Goal: Task Accomplishment & Management: Use online tool/utility

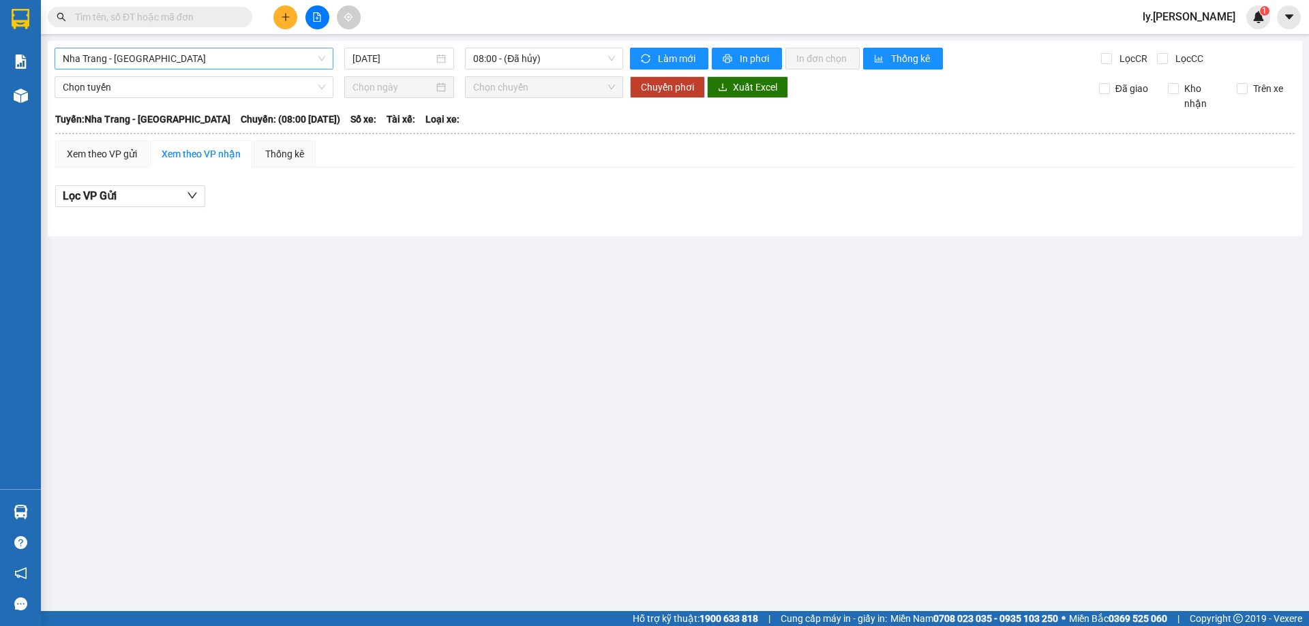
click at [168, 59] on span "Nha Trang - [GEOGRAPHIC_DATA]" at bounding box center [194, 58] width 262 height 20
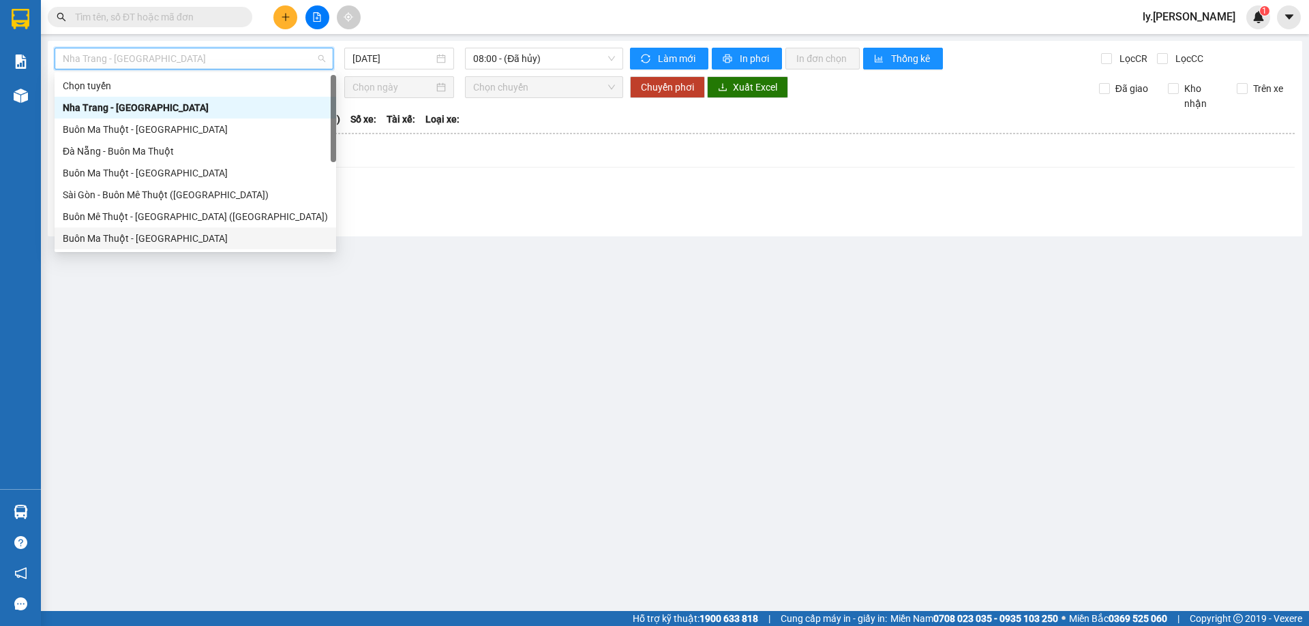
scroll to position [22, 0]
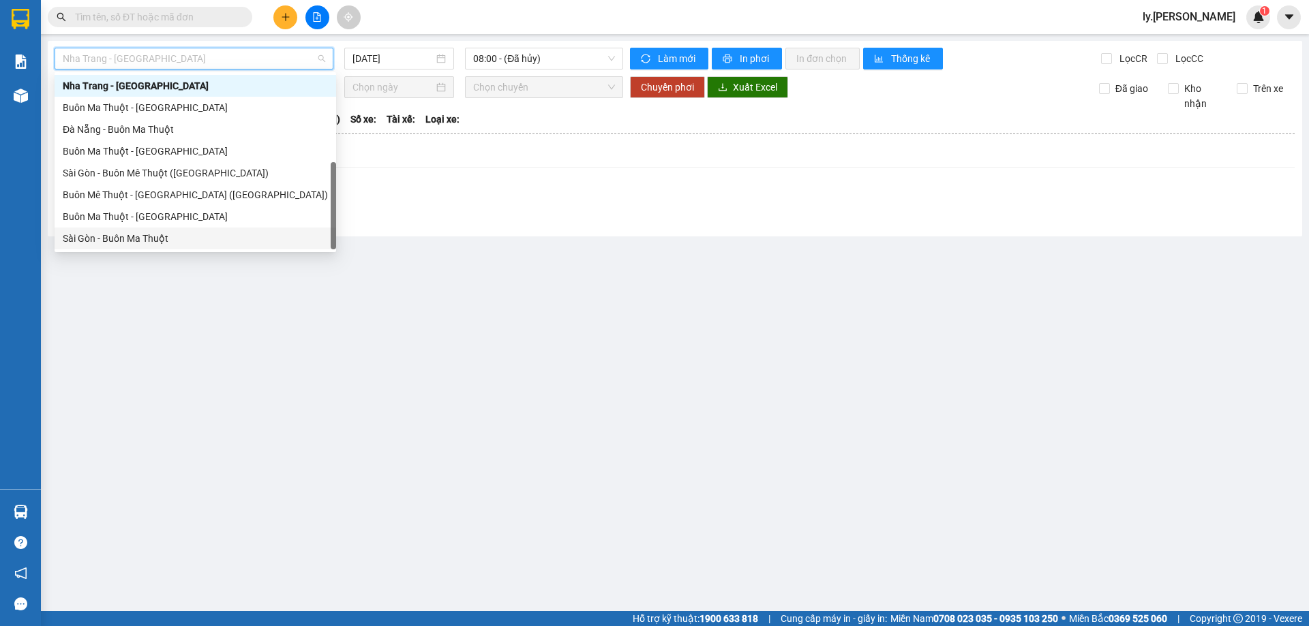
click at [135, 238] on div "Sài Gòn - Buôn Ma Thuột" at bounding box center [195, 238] width 265 height 15
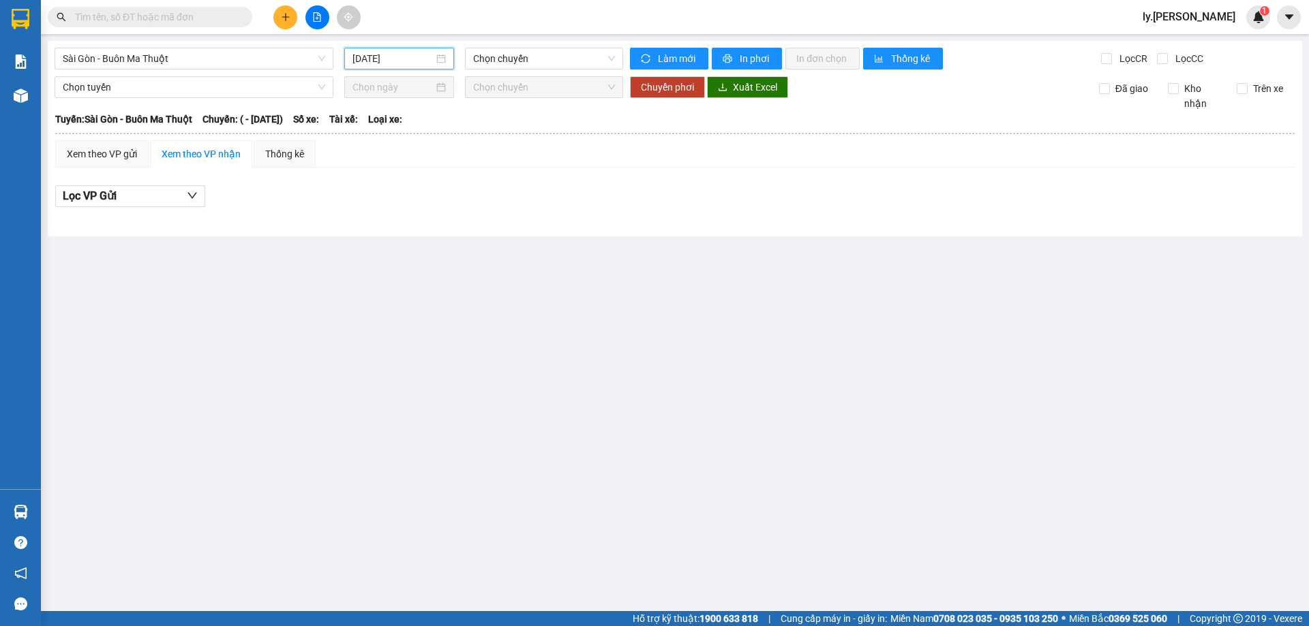
click at [382, 61] on input "[DATE]" at bounding box center [392, 58] width 81 height 15
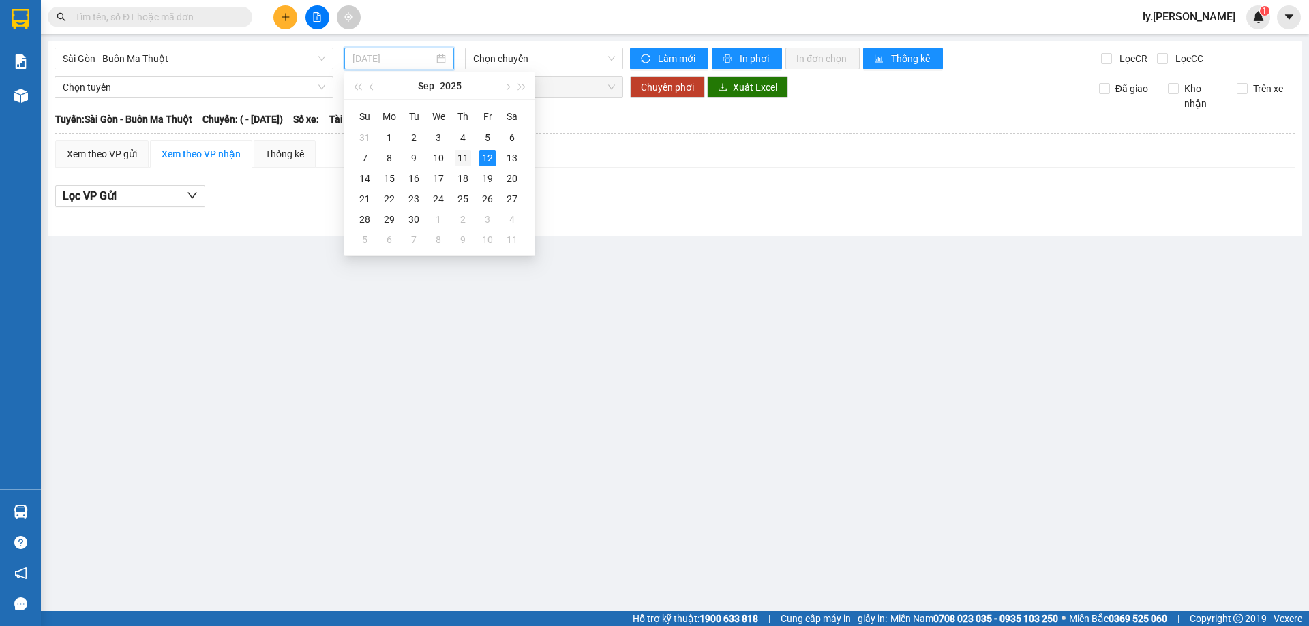
click at [462, 156] on div "11" at bounding box center [463, 158] width 16 height 16
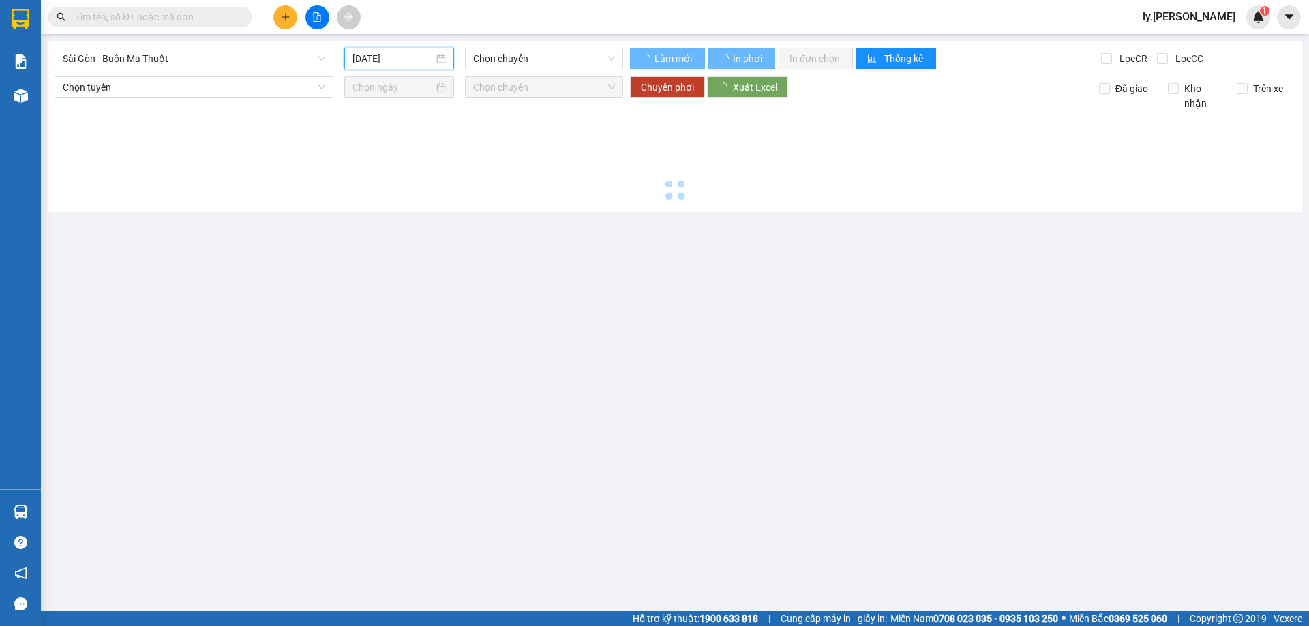
type input "[DATE]"
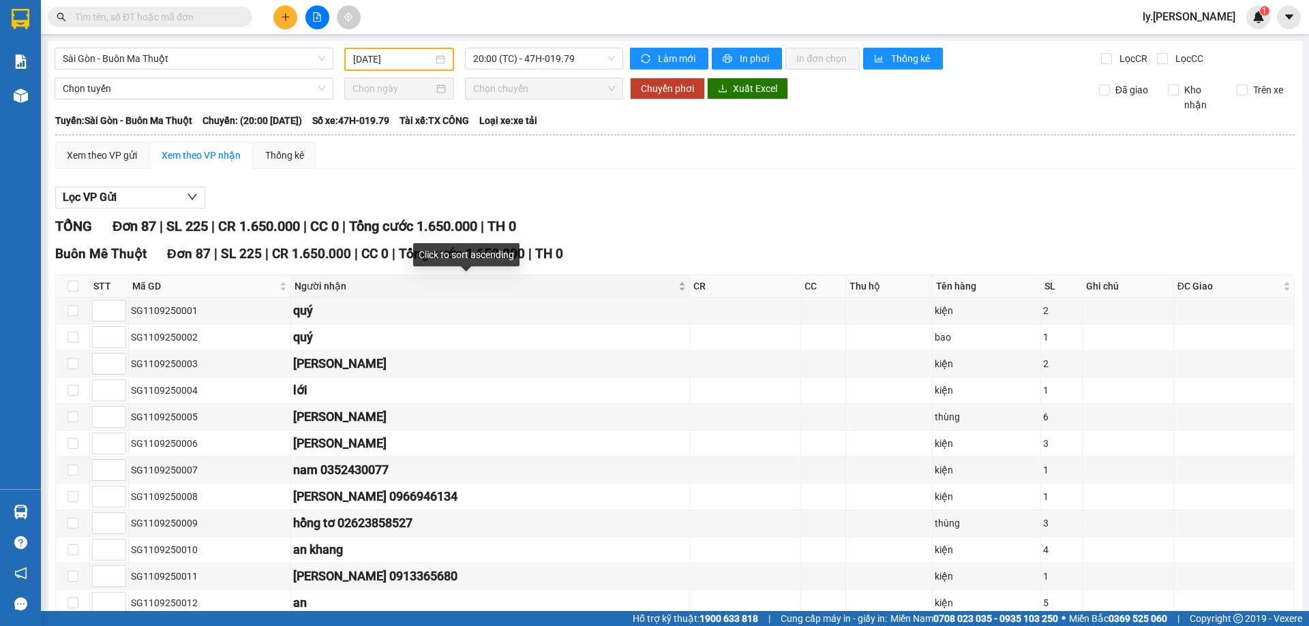
click at [635, 288] on div "Người nhận" at bounding box center [489, 286] width 391 height 15
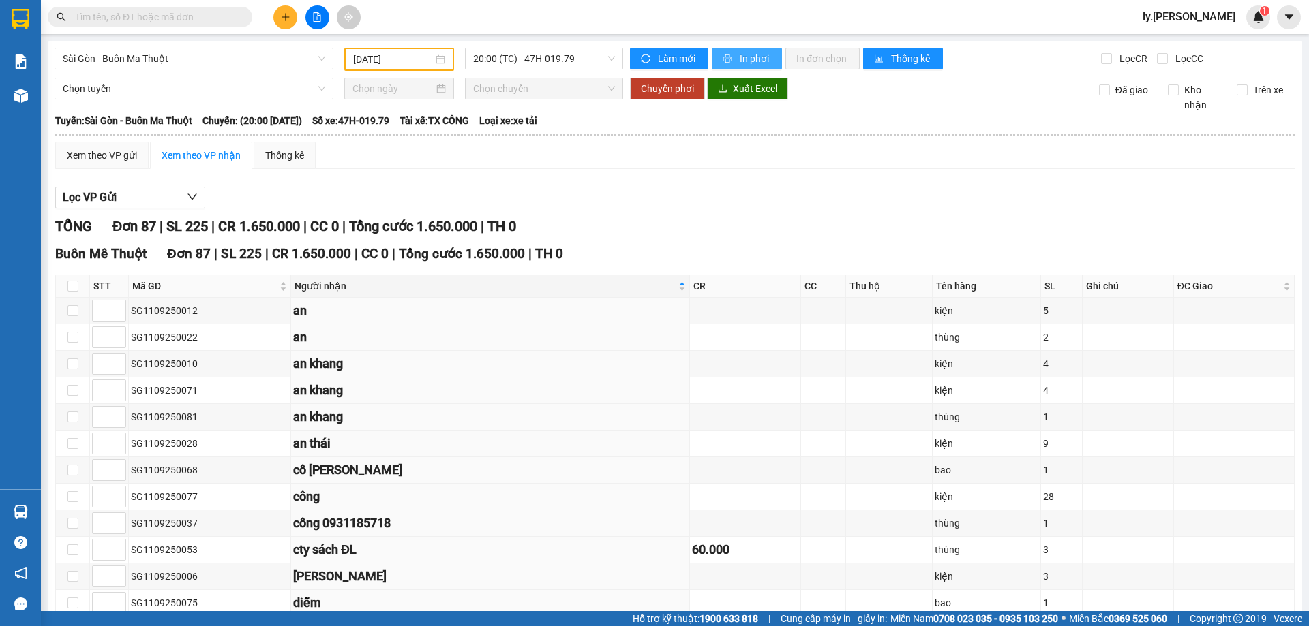
click at [758, 57] on span "In phơi" at bounding box center [755, 58] width 31 height 15
click at [746, 65] on span "In phơi" at bounding box center [755, 58] width 31 height 15
click at [154, 63] on span "Sài Gòn - Buôn Ma Thuột" at bounding box center [194, 58] width 262 height 20
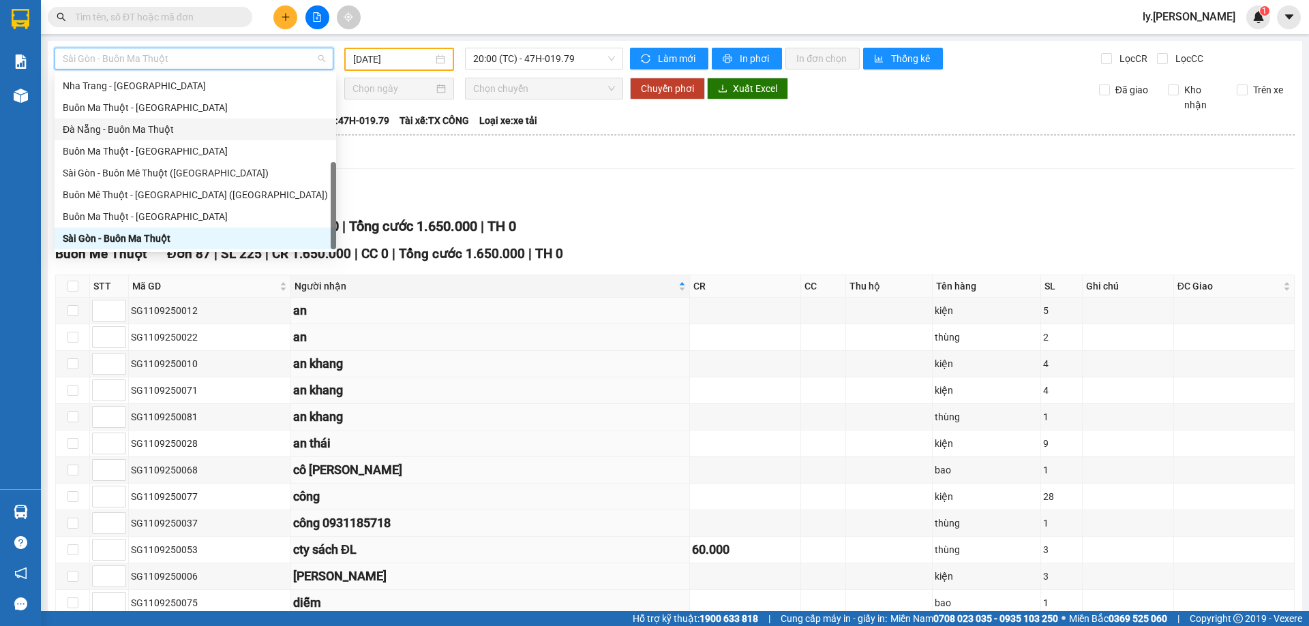
click at [133, 130] on div "Đà Nẵng - Buôn Ma Thuột" at bounding box center [195, 129] width 265 height 15
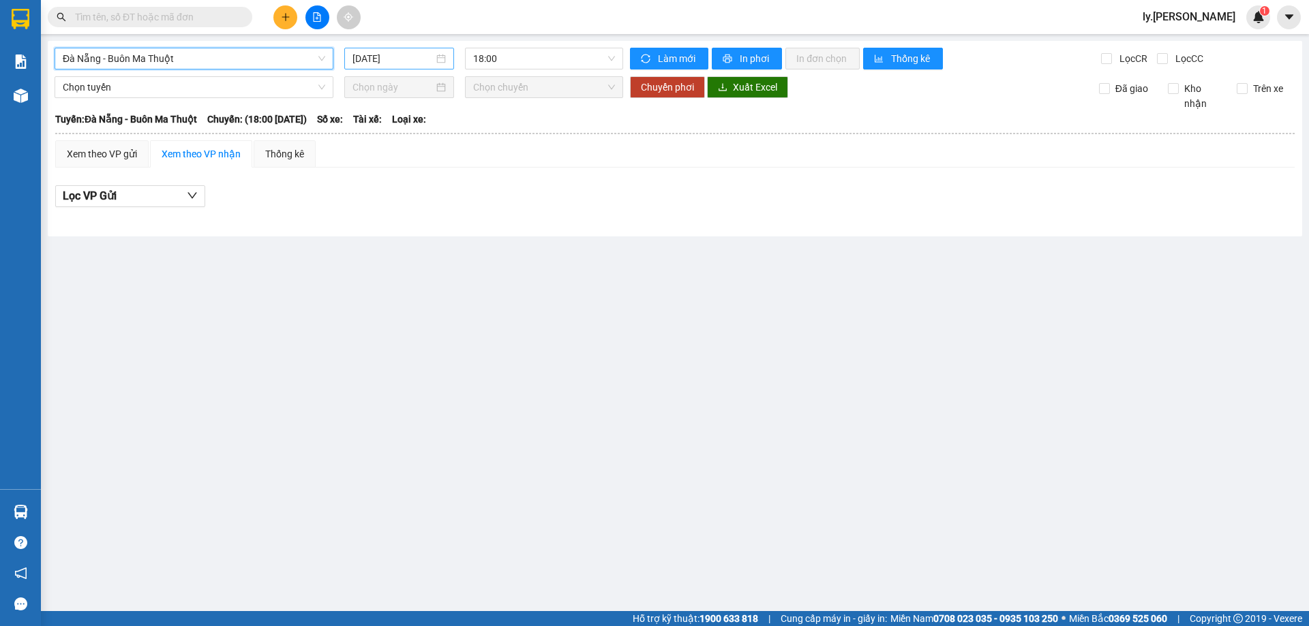
click at [405, 60] on input "[DATE]" at bounding box center [392, 58] width 81 height 15
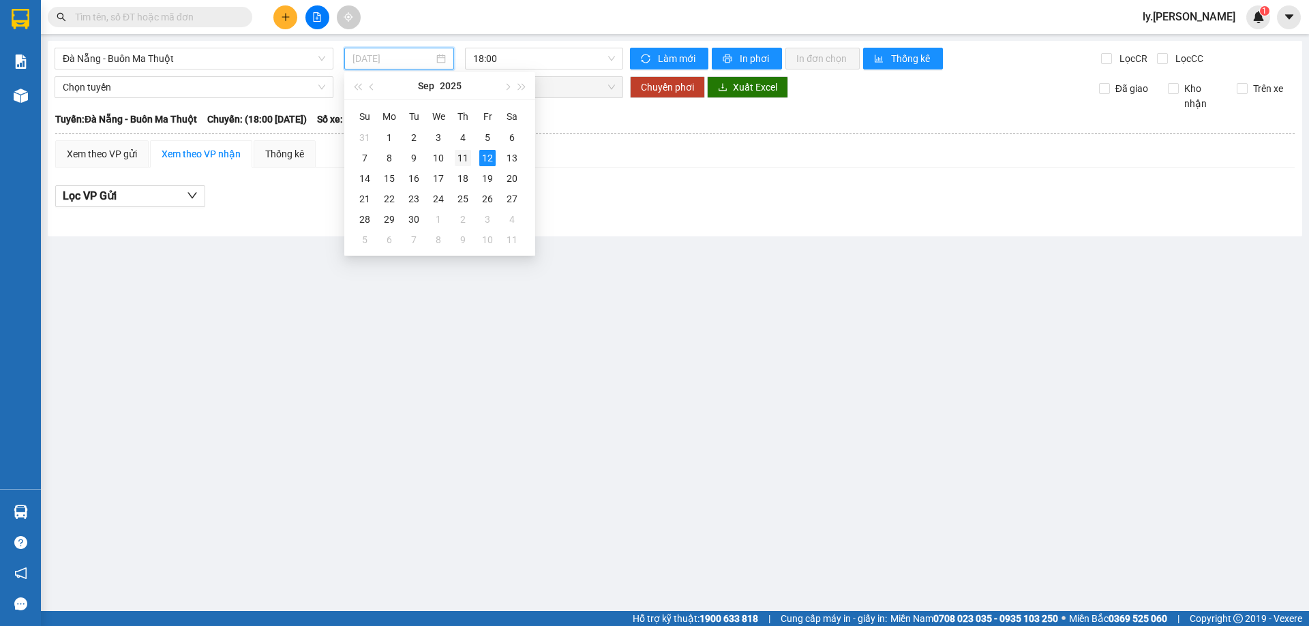
click at [459, 159] on div "11" at bounding box center [463, 158] width 16 height 16
type input "[DATE]"
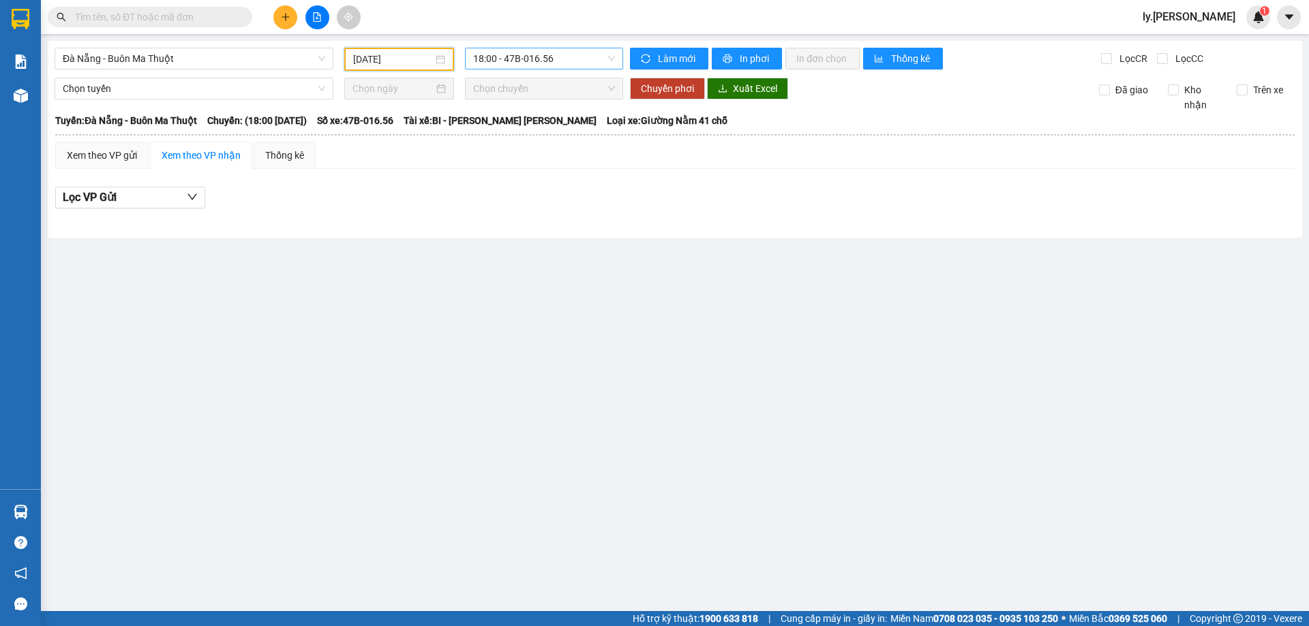
click at [495, 58] on span "18:00 - 47B-016.56" at bounding box center [544, 58] width 142 height 20
drag, startPoint x: 511, startPoint y: 125, endPoint x: 447, endPoint y: 92, distance: 71.7
click at [511, 126] on div "18:31 - 47B-012.31" at bounding box center [526, 129] width 106 height 15
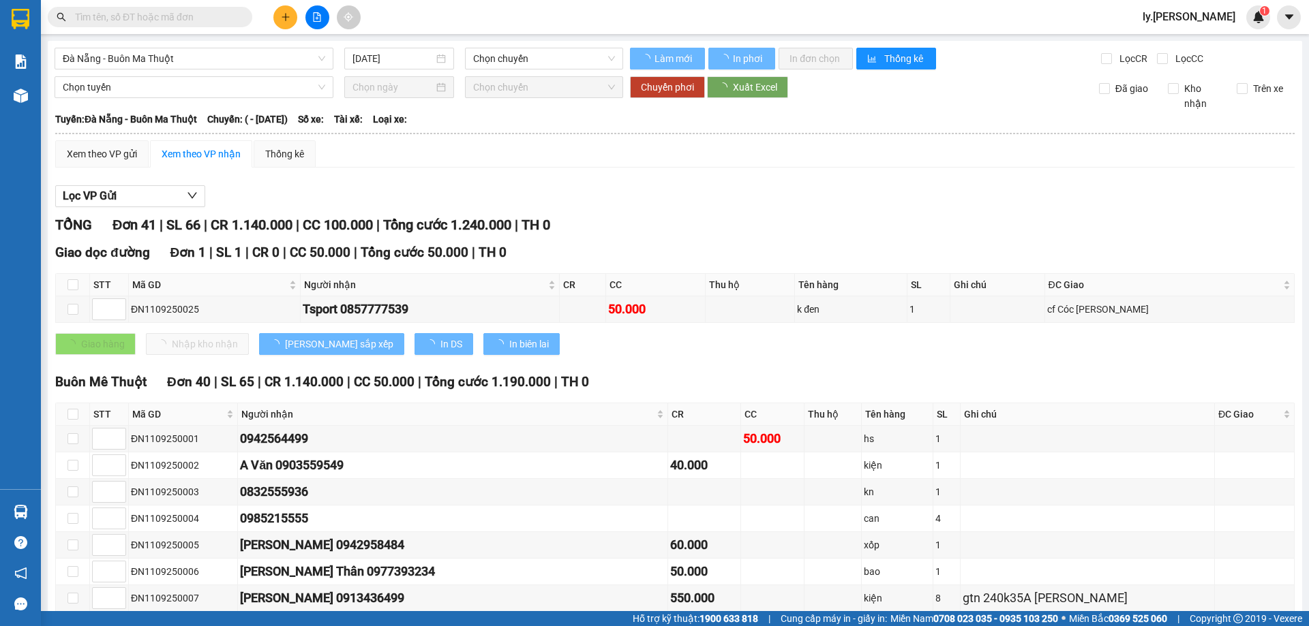
type input "[DATE]"
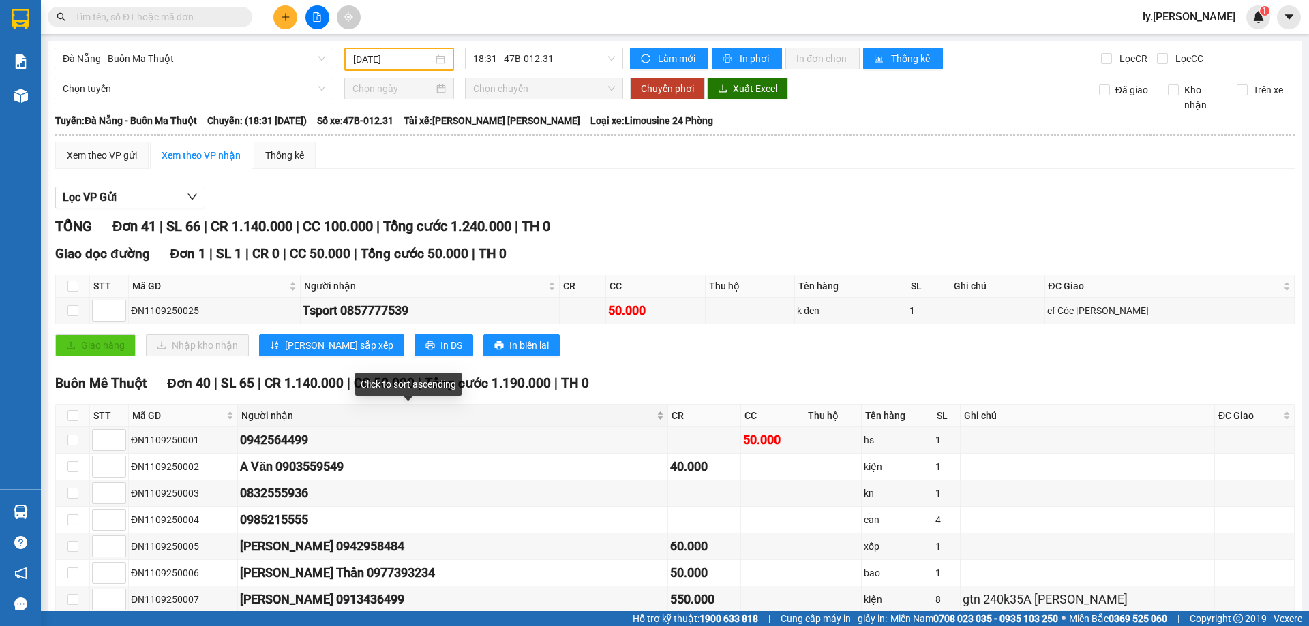
click at [553, 421] on div "Người nhận" at bounding box center [452, 415] width 422 height 15
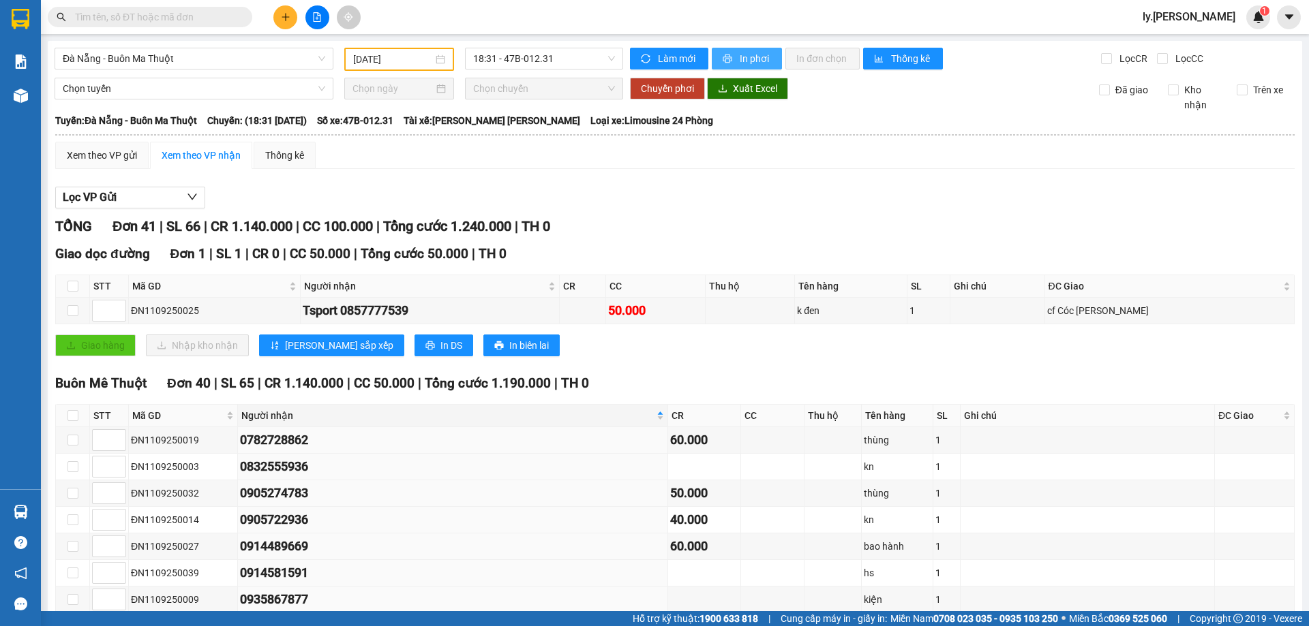
click at [729, 48] on button "In phơi" at bounding box center [747, 59] width 70 height 22
drag, startPoint x: 726, startPoint y: 59, endPoint x: 717, endPoint y: 49, distance: 13.5
click at [726, 59] on icon "printer" at bounding box center [727, 59] width 9 height 9
